Goal: Task Accomplishment & Management: Complete application form

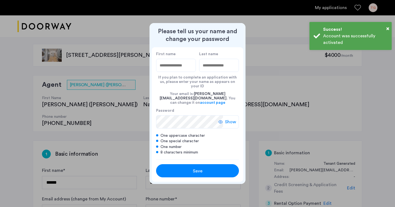
click at [178, 69] on input "First name" at bounding box center [176, 65] width 40 height 13
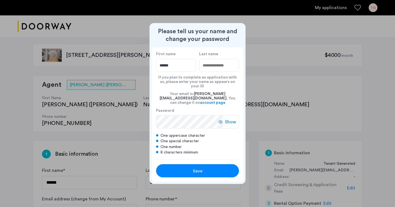
type input "******"
type input "****"
click at [223, 118] on div "Show" at bounding box center [229, 121] width 21 height 13
click at [205, 168] on div "Save" at bounding box center [197, 171] width 53 height 7
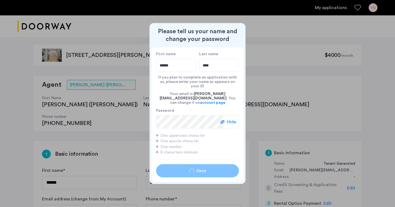
type input "******"
type input "****"
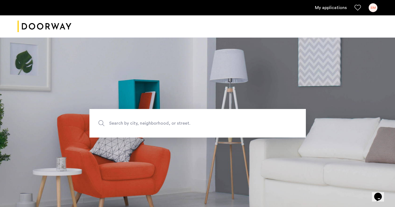
click at [324, 7] on link "My applications" at bounding box center [331, 7] width 32 height 7
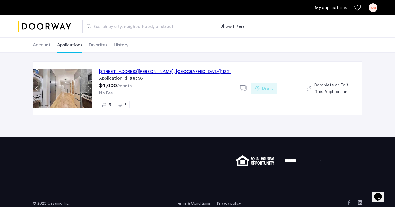
scroll to position [10, 0]
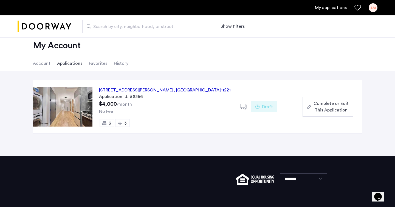
click at [154, 91] on div "856 Greene Avenue, Unit 5L, Brooklyn , NY 11221" at bounding box center [165, 90] width 132 height 7
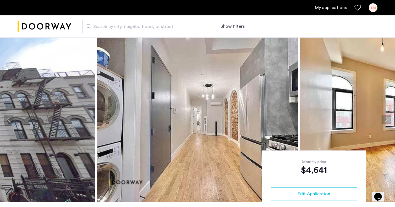
scroll to position [91, 0]
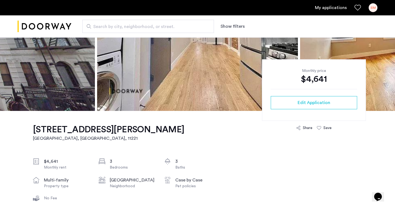
click at [310, 111] on div "Monthly price $4,641 Edit Application" at bounding box center [314, 90] width 104 height 62
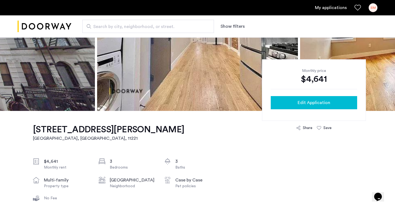
click at [319, 100] on span "Edit Application" at bounding box center [314, 102] width 33 height 7
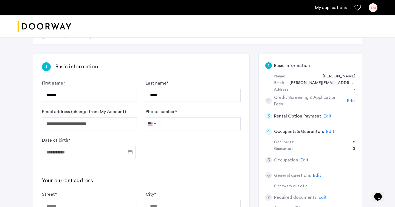
scroll to position [95, 0]
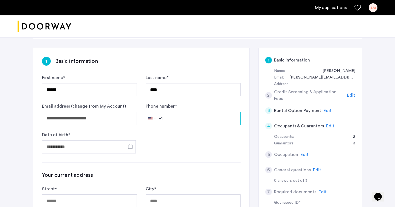
click at [185, 112] on input "Phone number *" at bounding box center [193, 118] width 95 height 13
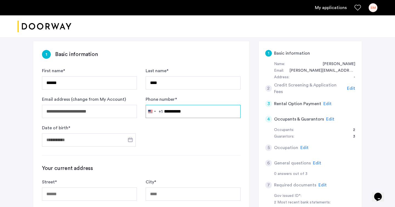
type input "**********"
click at [131, 133] on span "Open calendar" at bounding box center [130, 139] width 13 height 13
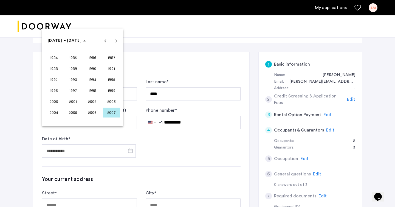
scroll to position [88, 0]
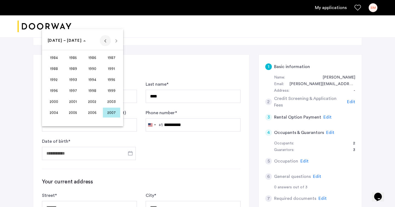
click at [103, 39] on span "Previous 24 years" at bounding box center [105, 40] width 11 height 11
click at [73, 81] on span "1969" at bounding box center [73, 80] width 17 height 10
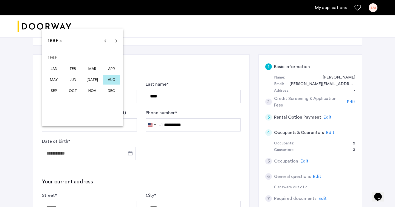
click at [73, 68] on span "FEB" at bounding box center [73, 69] width 17 height 10
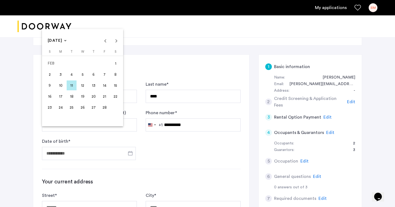
click at [52, 74] on span "2" at bounding box center [50, 74] width 10 height 10
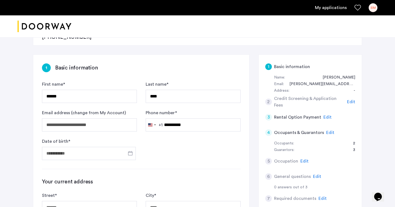
type input "**********"
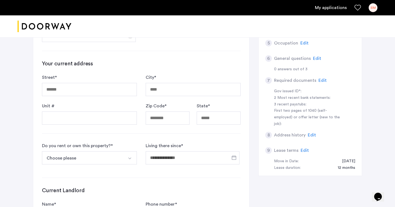
scroll to position [214, 0]
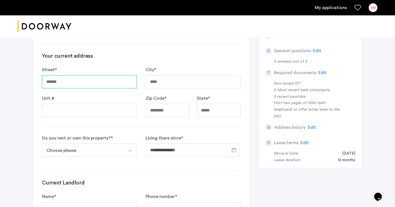
click at [73, 75] on input "Street *" at bounding box center [89, 81] width 95 height 13
type input "**********"
type input "*******"
type input "*****"
type input "**"
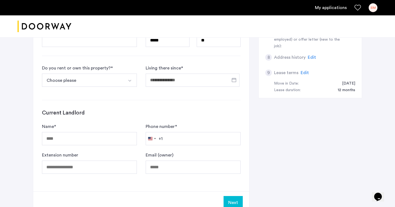
scroll to position [284, 0]
type input "**********"
click at [130, 79] on img "Select option" at bounding box center [130, 81] width 4 height 4
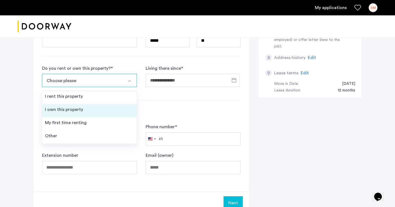
click at [95, 104] on li "I own this property" at bounding box center [89, 110] width 94 height 13
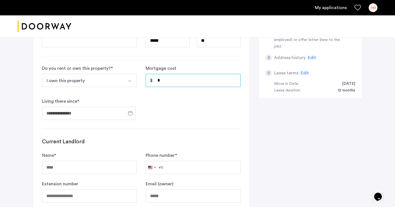
click at [177, 74] on input "*" at bounding box center [193, 80] width 95 height 13
click at [130, 107] on span "Open calendar" at bounding box center [130, 113] width 13 height 13
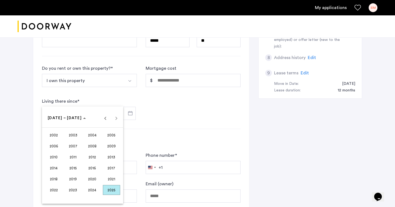
click at [109, 137] on span "2005" at bounding box center [111, 135] width 17 height 10
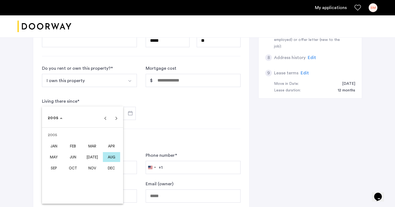
click at [58, 156] on span "MAY" at bounding box center [53, 157] width 17 height 10
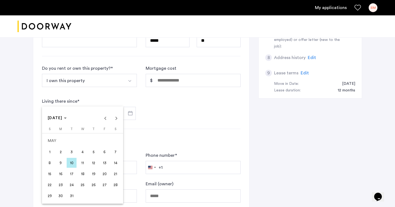
click at [96, 154] on span "5" at bounding box center [94, 152] width 10 height 10
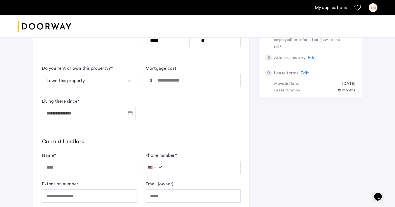
type input "**********"
click at [189, 74] on input "Mortgage cost" at bounding box center [193, 80] width 95 height 13
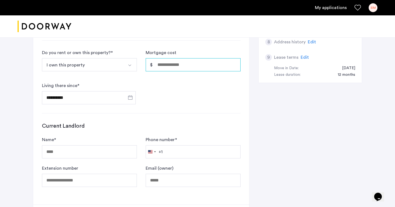
scroll to position [299, 0]
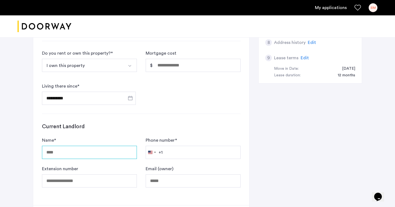
click at [91, 146] on input "Name *" at bounding box center [89, 152] width 95 height 13
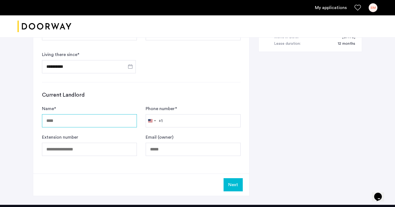
scroll to position [330, 0]
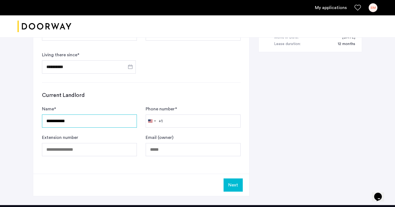
type input "**********"
click at [185, 110] on form "**********" at bounding box center [141, 131] width 199 height 51
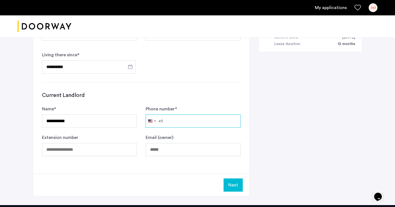
click at [188, 115] on input "Phone number *" at bounding box center [193, 121] width 95 height 13
type input "**********"
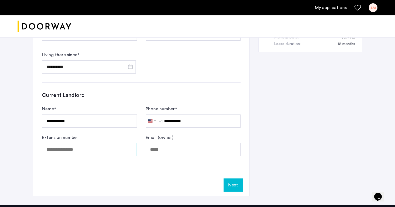
click at [74, 143] on input "Extension number" at bounding box center [89, 149] width 95 height 13
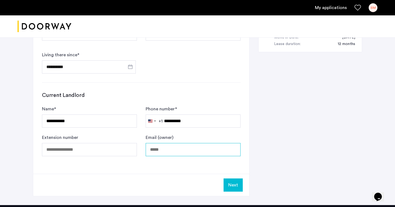
click at [200, 143] on input "Email (owner)" at bounding box center [193, 149] width 95 height 13
type input "*"
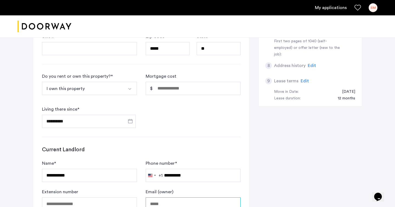
scroll to position [273, 0]
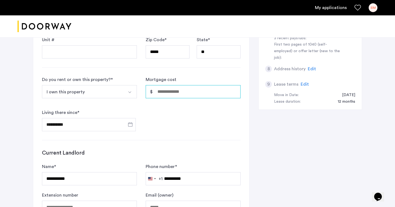
click at [194, 85] on input "Mortgage cost" at bounding box center [193, 91] width 95 height 13
type input "*****"
click at [181, 128] on div "**********" at bounding box center [141, 50] width 216 height 361
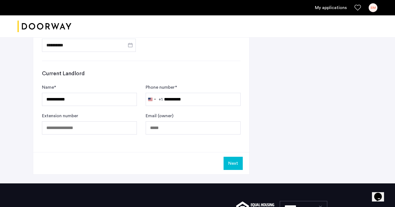
scroll to position [352, 0]
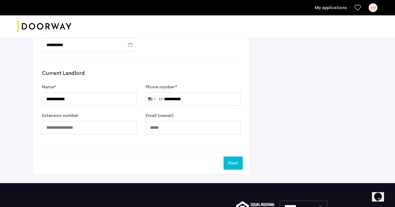
click at [233, 157] on button "Next" at bounding box center [233, 163] width 19 height 13
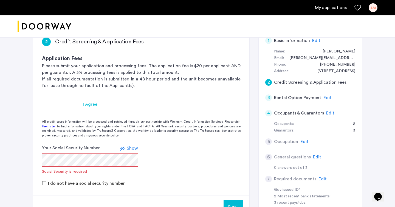
scroll to position [114, 0]
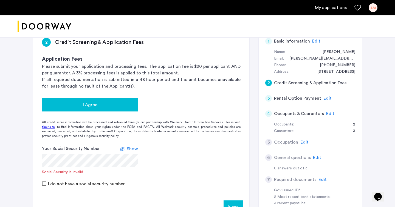
click at [92, 102] on span "I Agree" at bounding box center [90, 105] width 15 height 7
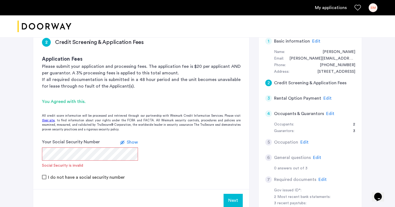
click at [129, 140] on span "Show" at bounding box center [132, 142] width 11 height 4
click at [94, 144] on div "Your Social Security Number Hide Social Security is invalid" at bounding box center [90, 154] width 96 height 30
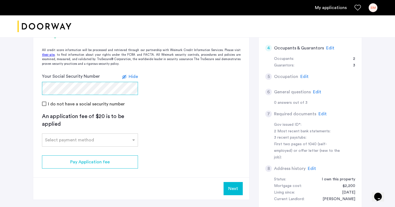
scroll to position [179, 0]
click at [90, 134] on div "Select payment method" at bounding box center [90, 140] width 96 height 13
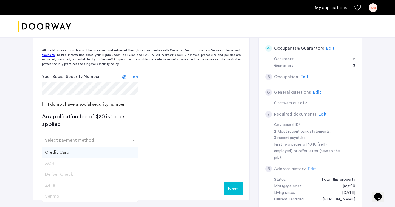
click at [88, 147] on div "Credit Card" at bounding box center [90, 152] width 96 height 11
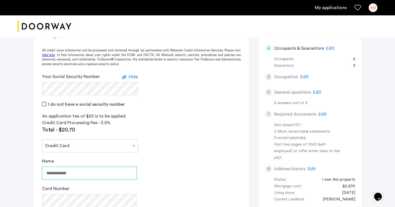
click at [69, 167] on input "Name" at bounding box center [89, 173] width 95 height 13
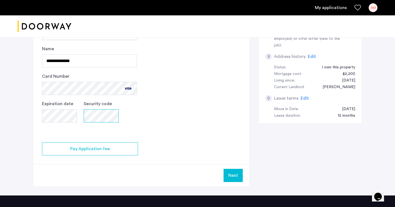
scroll to position [291, 0]
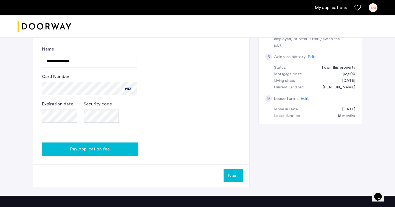
click at [98, 143] on button "Pay Application fee" at bounding box center [90, 149] width 96 height 13
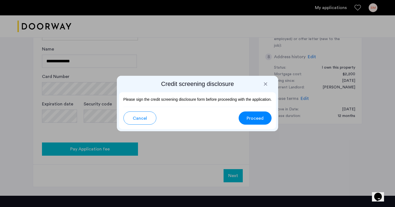
scroll to position [0, 0]
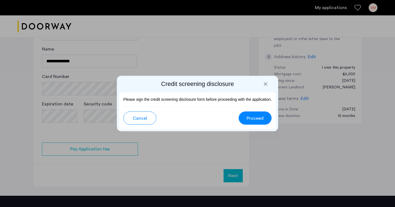
click at [262, 118] on span "Proceed" at bounding box center [255, 118] width 17 height 7
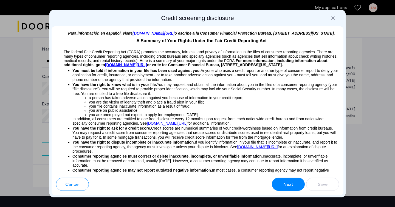
click at [74, 183] on span "Cancel" at bounding box center [72, 184] width 14 height 7
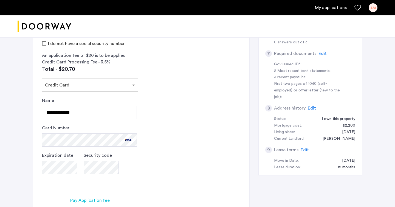
scroll to position [244, 0]
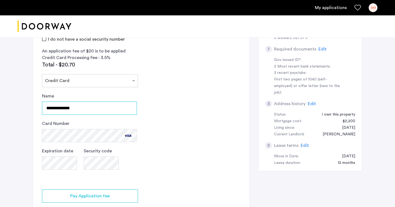
click at [99, 102] on input "**********" at bounding box center [89, 108] width 95 height 13
type input "**********"
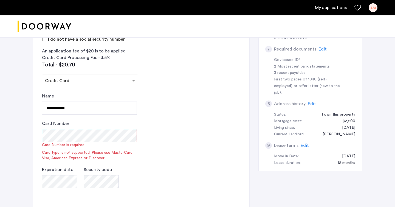
click at [169, 116] on app-credit-screening "2 Credit Screening & Application Fees Application Fees Please submit your appli…" at bounding box center [141, 76] width 216 height 354
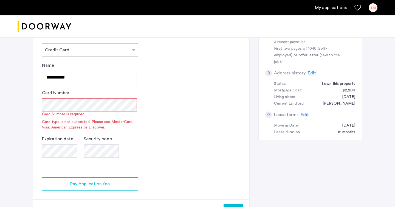
scroll to position [277, 0]
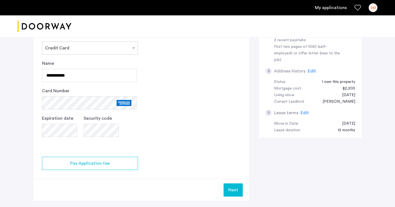
click at [175, 81] on app-credit-screening "2 Credit Screening & Application Fees Application Fees Please submit your appli…" at bounding box center [141, 33] width 216 height 335
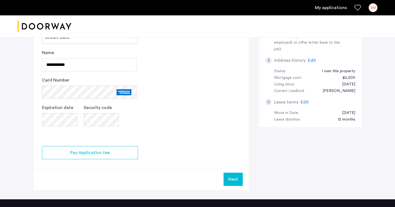
scroll to position [288, 0]
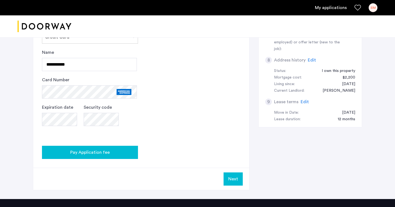
click at [90, 149] on span "Pay Application fee" at bounding box center [90, 152] width 40 height 7
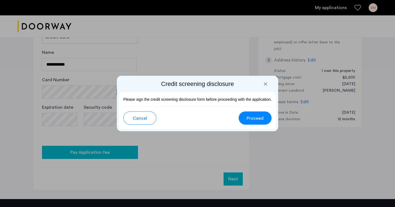
scroll to position [0, 0]
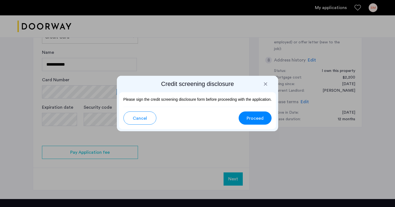
click at [267, 121] on button "Proceed" at bounding box center [255, 118] width 33 height 13
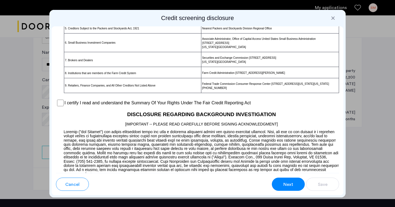
scroll to position [416, 0]
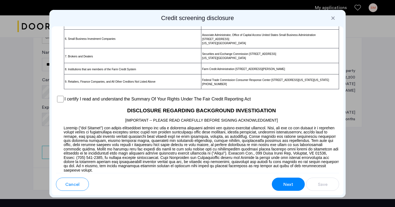
click at [52, 104] on div "Para información en español, visite [DOMAIN_NAME][URL] o escribe a la Consumer …" at bounding box center [198, 99] width 292 height 147
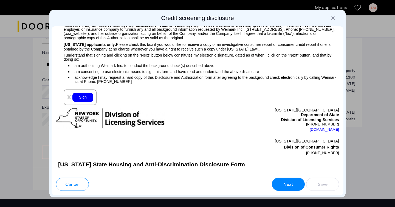
scroll to position [625, 0]
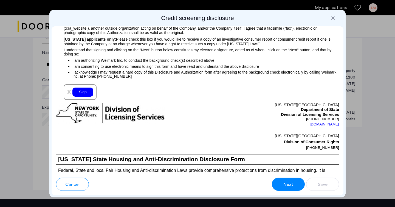
click at [83, 93] on div "Sign" at bounding box center [83, 92] width 21 height 9
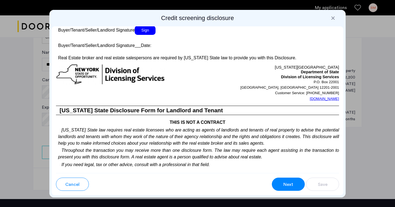
scroll to position [1083, 0]
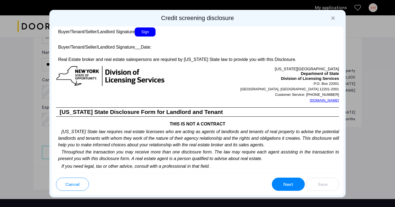
click at [149, 37] on span "Sign" at bounding box center [145, 31] width 21 height 9
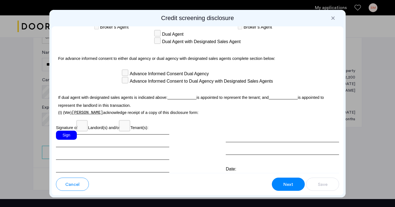
scroll to position [1628, 0]
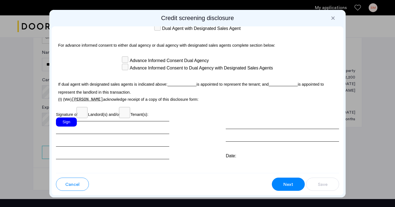
click at [73, 118] on div "Sign" at bounding box center [66, 122] width 21 height 9
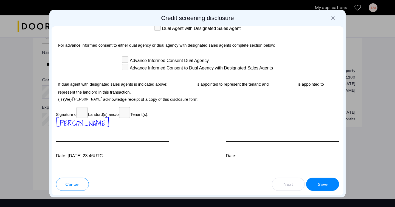
click at [325, 185] on span "Save" at bounding box center [323, 184] width 10 height 7
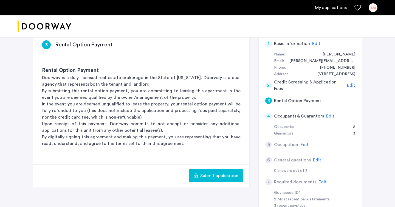
scroll to position [112, 0]
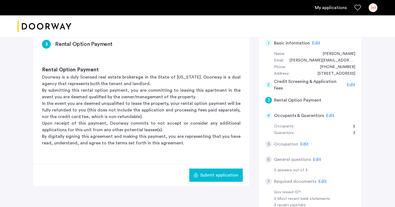
click at [330, 113] on span "Edit" at bounding box center [331, 115] width 8 height 4
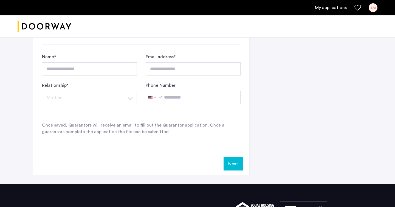
scroll to position [466, 0]
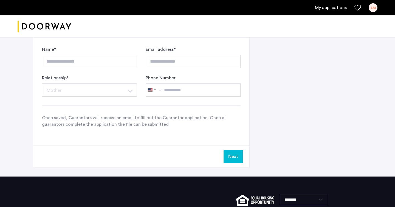
click at [238, 150] on button "Next" at bounding box center [233, 156] width 19 height 13
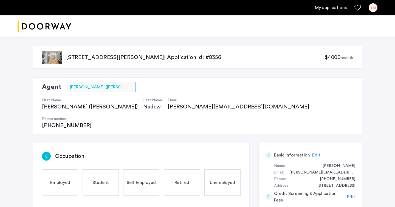
click at [139, 169] on div "Self Employed" at bounding box center [141, 182] width 36 height 26
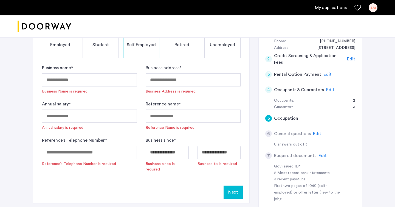
scroll to position [117, 0]
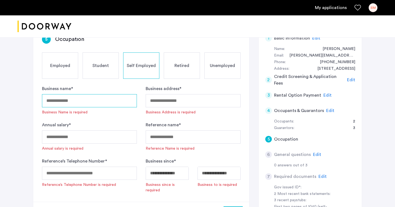
click at [91, 94] on input "Business name *" at bounding box center [89, 100] width 95 height 13
click at [91, 94] on input "**********" at bounding box center [89, 100] width 95 height 13
type input "**********"
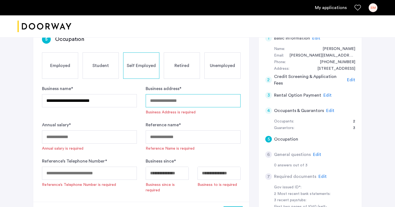
click at [171, 94] on input "Business address *" at bounding box center [193, 100] width 95 height 13
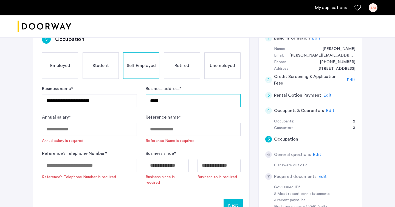
type input "**********"
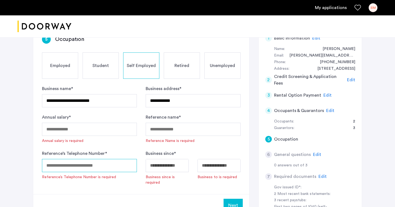
type input "**********"
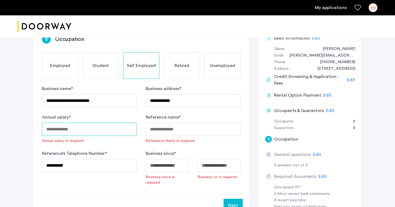
click at [107, 123] on input "Annual salary *" at bounding box center [89, 129] width 95 height 13
type input "*****"
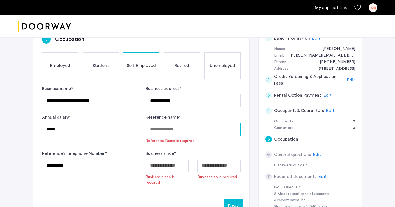
click at [187, 123] on input "Reference name *" at bounding box center [193, 129] width 95 height 13
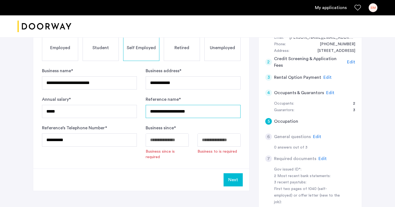
scroll to position [134, 0]
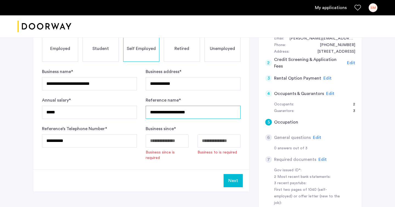
type input "**********"
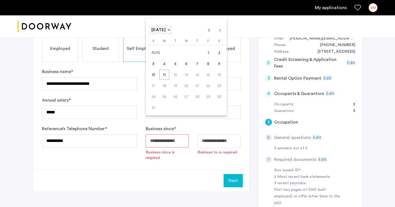
click at [171, 29] on span "[DATE]" at bounding box center [161, 30] width 19 height 5
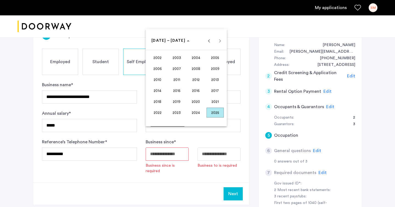
scroll to position [125, 0]
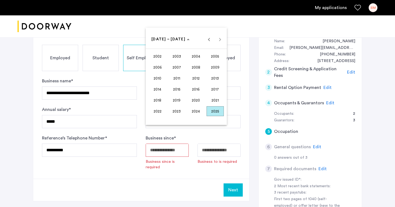
click at [184, 70] on span "2007" at bounding box center [176, 67] width 17 height 10
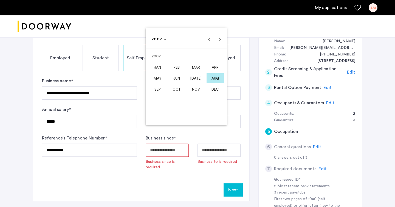
click at [170, 71] on span "FEB" at bounding box center [176, 67] width 17 height 10
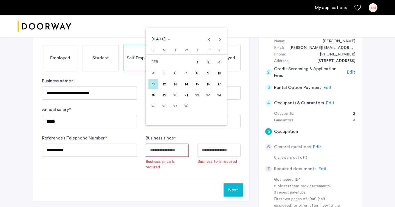
click at [190, 164] on div at bounding box center [197, 103] width 395 height 207
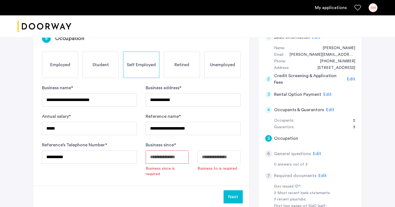
scroll to position [118, 0]
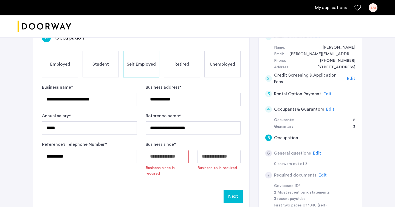
click at [93, 150] on div "**********" at bounding box center [89, 158] width 95 height 35
click at [86, 150] on input "**********" at bounding box center [89, 156] width 95 height 13
type input "**********"
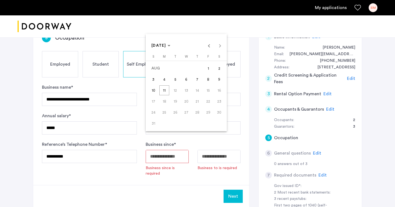
click at [166, 44] on span "[DATE]" at bounding box center [159, 46] width 15 height 4
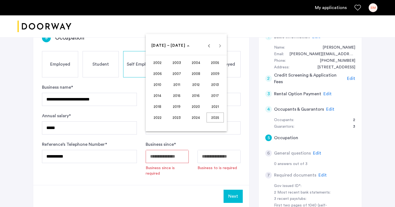
click at [177, 75] on span "2007" at bounding box center [176, 74] width 17 height 10
drag, startPoint x: 160, startPoint y: 151, endPoint x: 161, endPoint y: 120, distance: 30.8
click at [160, 142] on div at bounding box center [197, 103] width 395 height 207
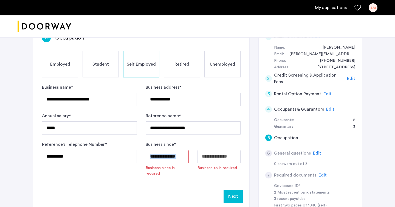
click at [165, 150] on div "Business since is required" at bounding box center [167, 163] width 43 height 26
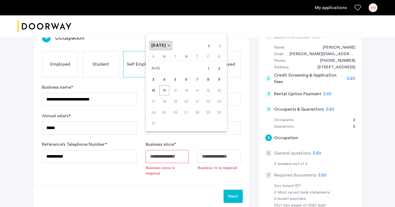
click at [168, 41] on span "Choose month and year" at bounding box center [160, 45] width 23 height 13
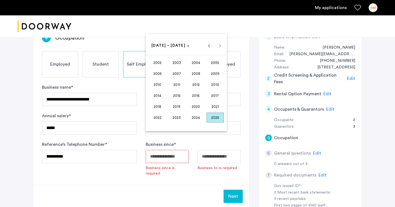
click at [180, 71] on span "2007" at bounding box center [176, 74] width 17 height 10
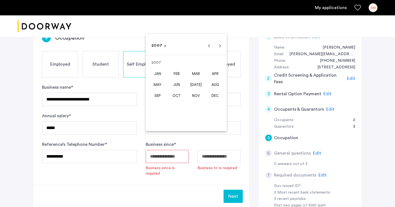
click at [189, 74] on span "MAR" at bounding box center [196, 74] width 17 height 10
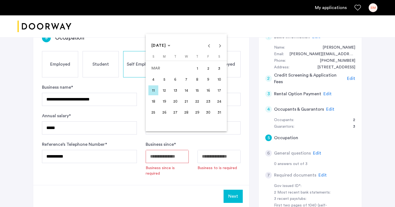
click at [186, 93] on span "14" at bounding box center [187, 90] width 10 height 10
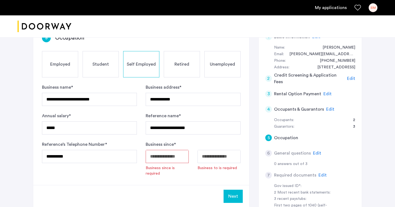
type input "**********"
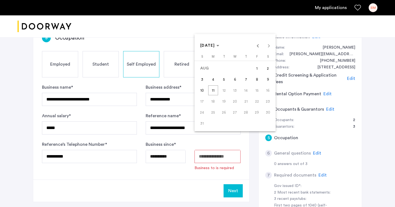
click at [208, 155] on div at bounding box center [197, 103] width 395 height 207
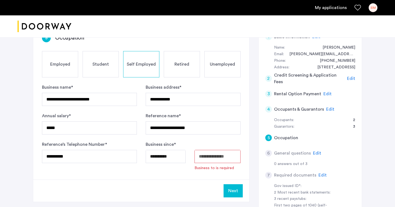
click at [235, 184] on button "Next" at bounding box center [233, 190] width 19 height 13
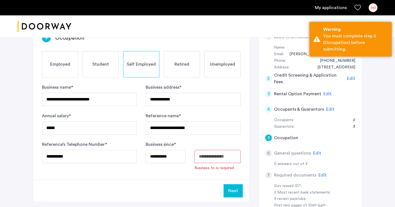
click at [215, 165] on span "Business to is required" at bounding box center [218, 167] width 46 height 5
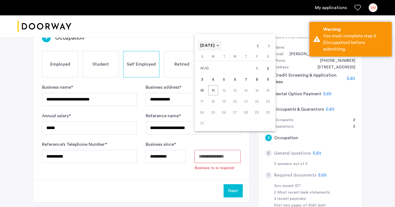
click at [215, 45] on span "[DATE]" at bounding box center [207, 46] width 15 height 4
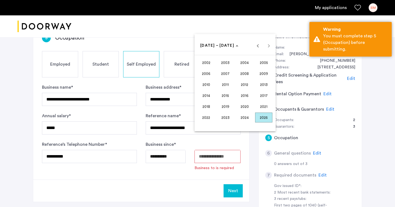
click at [268, 118] on span "2025" at bounding box center [263, 118] width 17 height 10
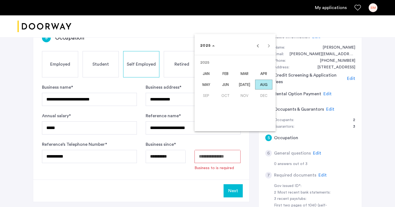
click at [265, 79] on button "AUG" at bounding box center [264, 84] width 19 height 11
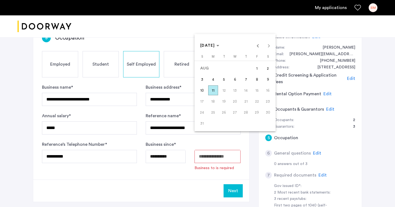
click at [214, 93] on span "11" at bounding box center [213, 90] width 10 height 10
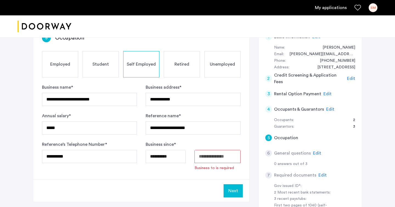
type input "**********"
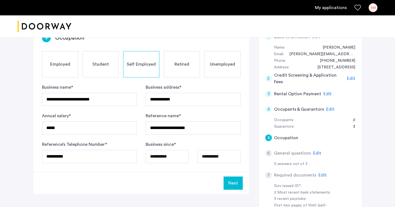
click at [236, 177] on button "Next" at bounding box center [233, 183] width 19 height 13
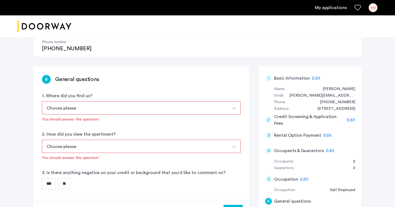
scroll to position [77, 0]
click at [157, 102] on button "Choose please" at bounding box center [135, 108] width 186 height 13
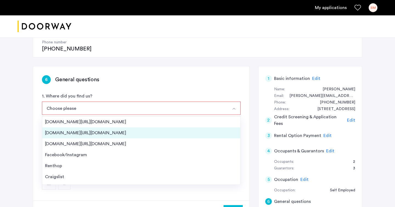
scroll to position [9, 0]
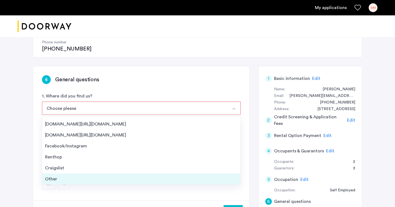
click at [113, 176] on div "Other" at bounding box center [141, 179] width 193 height 7
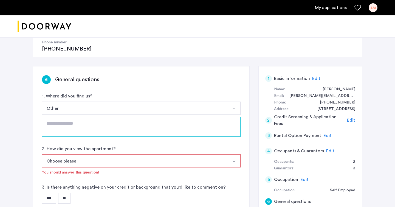
click at [109, 117] on textarea at bounding box center [141, 127] width 199 height 20
type textarea "*"
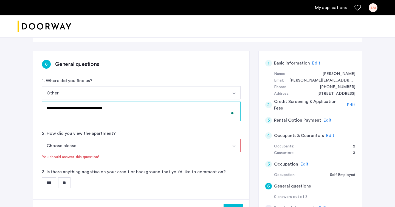
scroll to position [100, 0]
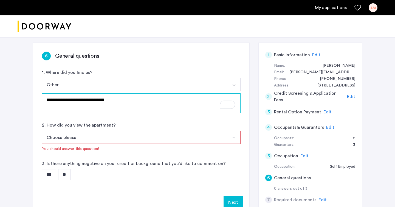
type textarea "**********"
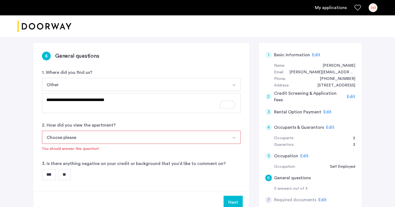
click at [91, 131] on button "Choose please" at bounding box center [135, 137] width 186 height 13
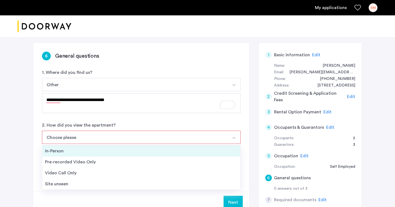
click at [91, 148] on div "In-Person" at bounding box center [141, 151] width 193 height 7
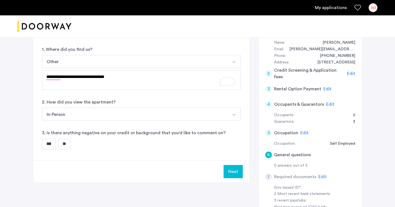
scroll to position [125, 0]
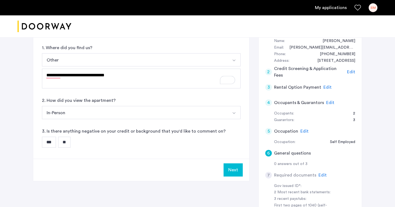
click at [71, 137] on input "**" at bounding box center [64, 142] width 12 height 11
click at [238, 163] on button "Next" at bounding box center [233, 169] width 19 height 13
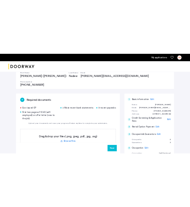
scroll to position [71, 0]
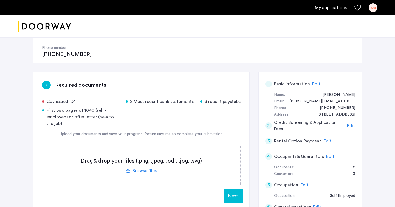
click at [150, 152] on label at bounding box center [141, 165] width 198 height 39
click at [0, 0] on input "file" at bounding box center [0, 0] width 0 height 0
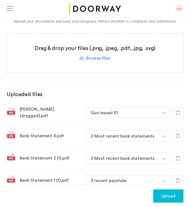
scroll to position [179, 0]
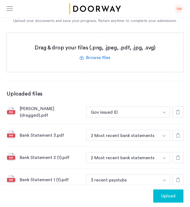
click at [164, 118] on button "button" at bounding box center [164, 112] width 11 height 11
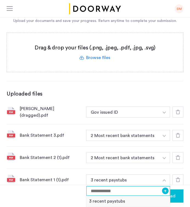
click at [137, 186] on input at bounding box center [129, 191] width 84 height 10
type input "**********"
click at [166, 188] on button "+" at bounding box center [165, 191] width 7 height 7
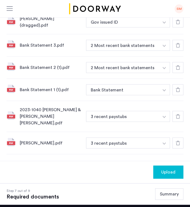
scroll to position [270, 0]
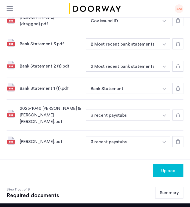
click at [166, 22] on img "button" at bounding box center [164, 21] width 3 height 2
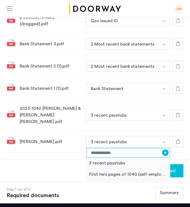
click at [130, 148] on input at bounding box center [129, 153] width 84 height 10
type input "*"
type input "*****"
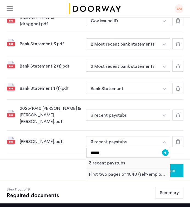
click at [163, 149] on button "+" at bounding box center [165, 152] width 7 height 7
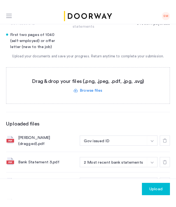
scroll to position [237, 0]
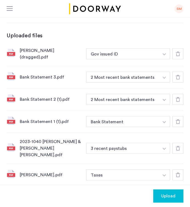
click at [159, 59] on button "button" at bounding box center [164, 53] width 11 height 11
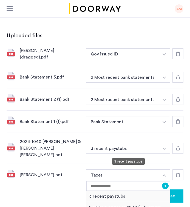
click at [126, 191] on div "3 recent paystubs" at bounding box center [129, 196] width 84 height 11
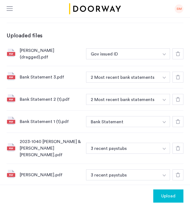
click at [177, 173] on icon at bounding box center [178, 175] width 4 height 4
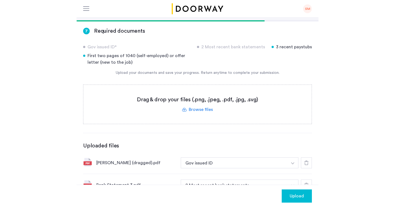
scroll to position [93, 0]
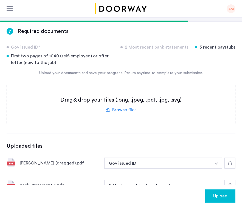
click at [113, 91] on label at bounding box center [121, 104] width 229 height 39
click at [0, 0] on input "file" at bounding box center [0, 0] width 0 height 0
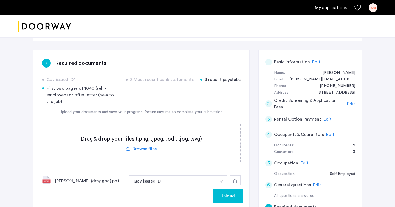
scroll to position [80, 0]
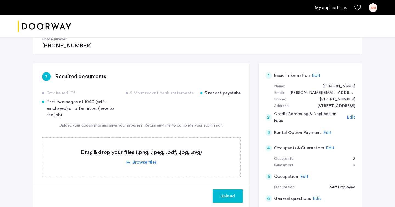
click at [145, 143] on label at bounding box center [141, 157] width 198 height 39
click at [0, 0] on input "file" at bounding box center [0, 0] width 0 height 0
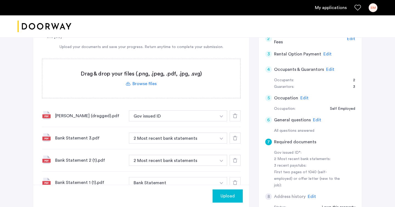
scroll to position [158, 0]
click at [146, 63] on label at bounding box center [141, 78] width 198 height 39
click at [0, 0] on input "file" at bounding box center [0, 0] width 0 height 0
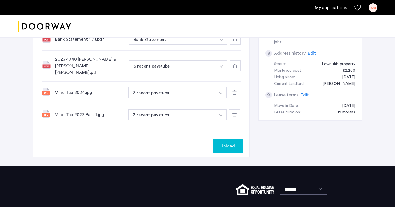
scroll to position [302, 0]
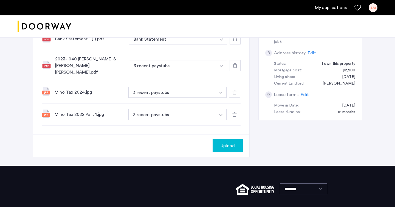
click at [227, 139] on button "Upload" at bounding box center [228, 145] width 30 height 13
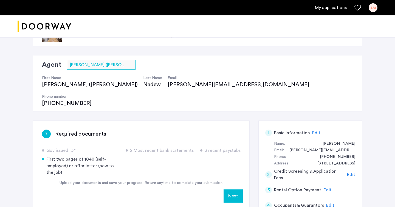
scroll to position [19, 0]
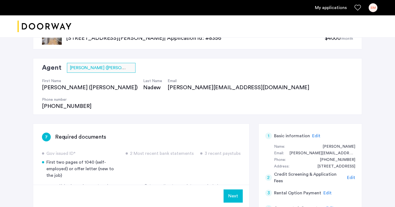
click at [236, 190] on button "Next" at bounding box center [233, 196] width 19 height 13
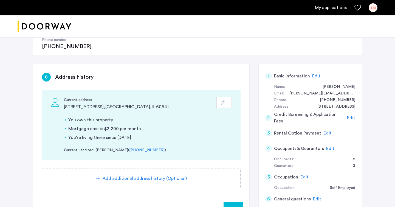
scroll to position [90, 0]
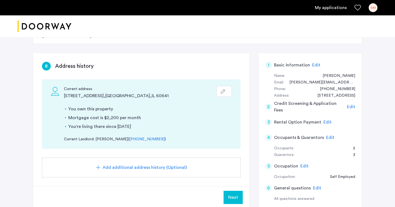
click at [223, 89] on icon "button" at bounding box center [223, 91] width 4 height 4
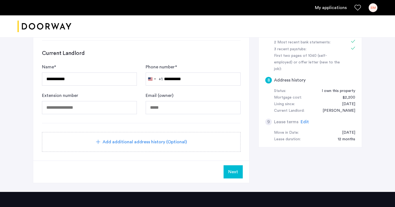
scroll to position [278, 0]
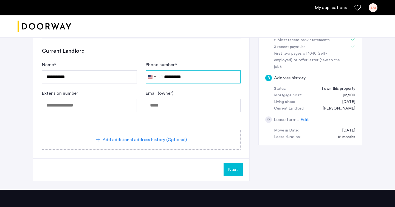
click at [181, 70] on input "**********" at bounding box center [193, 76] width 95 height 13
type input "**********"
click at [237, 163] on button "Next" at bounding box center [233, 169] width 19 height 13
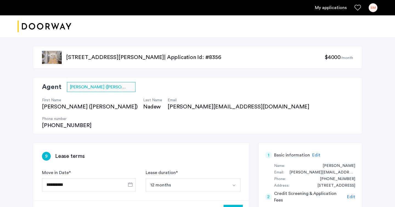
scroll to position [71, 0]
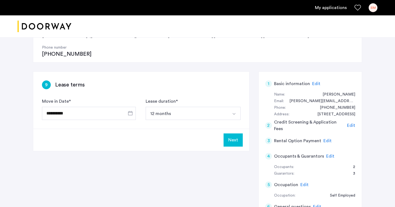
click at [236, 133] on button "Next" at bounding box center [233, 139] width 19 height 13
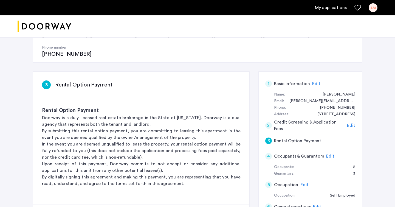
scroll to position [0, 0]
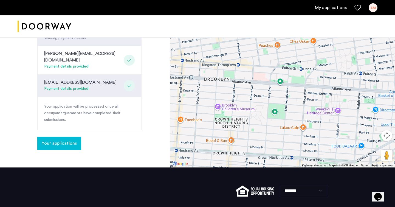
scroll to position [249, 0]
